Goal: Task Accomplishment & Management: Use online tool/utility

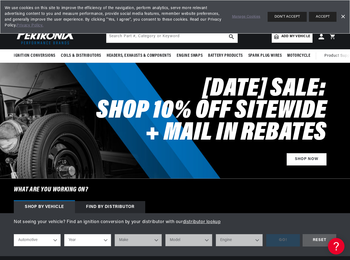
scroll to position [0, 295]
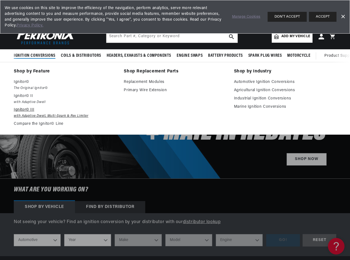
click at [22, 111] on p "Ignitor© III" at bounding box center [65, 110] width 102 height 7
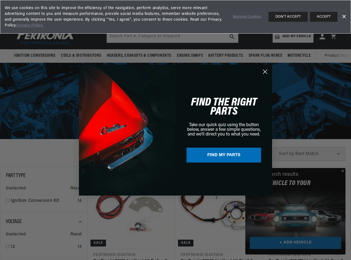
click at [264, 71] on circle "Close dialog" at bounding box center [264, 71] width 9 height 9
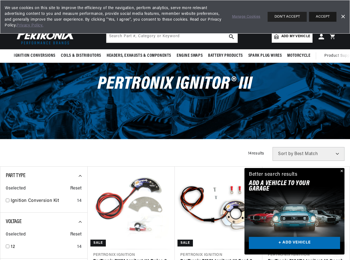
click at [324, 18] on button "ACCEPT" at bounding box center [323, 17] width 28 height 10
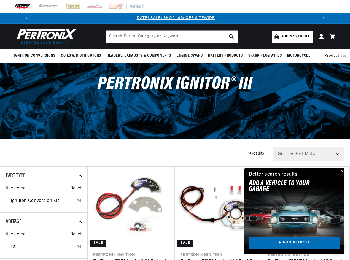
click at [301, 243] on link "+ ADD VEHICLE" at bounding box center [294, 243] width 91 height 12
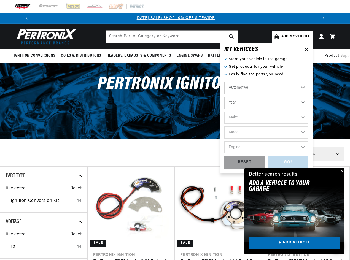
click at [284, 91] on select "Automotive Agricultural Industrial Marine Motorcycle" at bounding box center [266, 88] width 84 height 12
click at [224, 82] on select "Automotive Agricultural Industrial Marine Motorcycle" at bounding box center [266, 88] width 84 height 12
click at [257, 106] on select "Year 2022 2021 2020 2019 2018 2017 2016 2015 2014 2013 2012 2011 2010 2009 2008…" at bounding box center [266, 103] width 84 height 12
select select "1961"
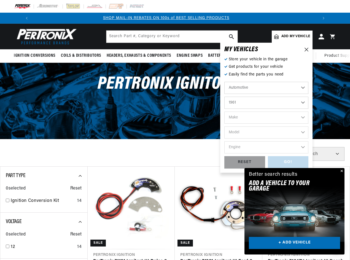
click at [224, 97] on select "Year 2022 2021 2020 2019 2018 2017 2016 2015 2014 2013 2012 2011 2010 2009 2008…" at bounding box center [266, 103] width 84 height 12
select select "1961"
click at [245, 118] on select "Make Alfa Romeo American Motors Aston Martin Austin Austin Healey Buick Cadilla…" at bounding box center [266, 118] width 84 height 12
select select "International"
click at [224, 112] on select "Make Alfa Romeo American Motors Aston Martin Austin Austin Healey Buick Cadilla…" at bounding box center [266, 118] width 84 height 12
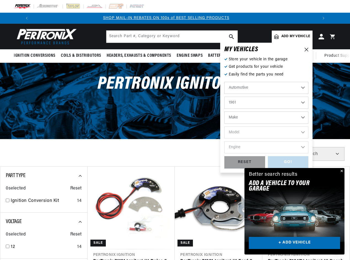
select select "International"
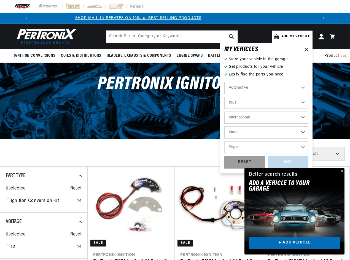
click at [250, 136] on select "Model M Series Van Scout" at bounding box center [266, 133] width 84 height 12
select select "Scout"
click at [224, 127] on select "Model M Series Van Scout" at bounding box center [266, 133] width 84 height 12
select select "Scout"
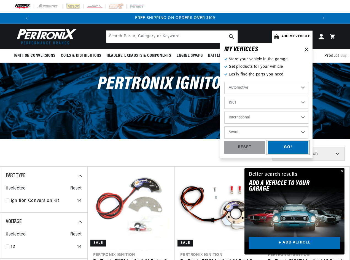
click at [288, 148] on div "GO!" at bounding box center [288, 147] width 41 height 12
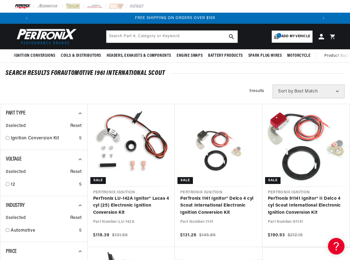
scroll to position [0, 590]
